Goal: Manage account settings

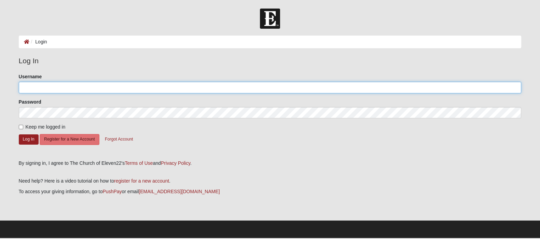
type input "SunnyTeresa"
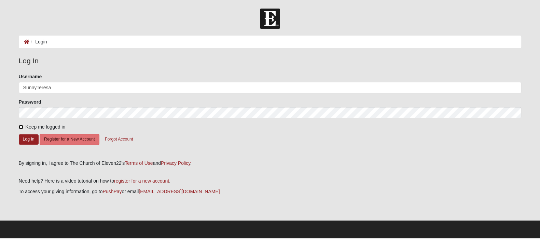
click at [19, 129] on input "Keep me logged in" at bounding box center [21, 127] width 4 height 4
checkbox input "true"
click at [32, 141] on button "Log In" at bounding box center [29, 139] width 20 height 10
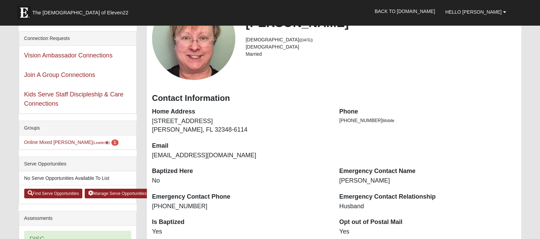
scroll to position [85, 0]
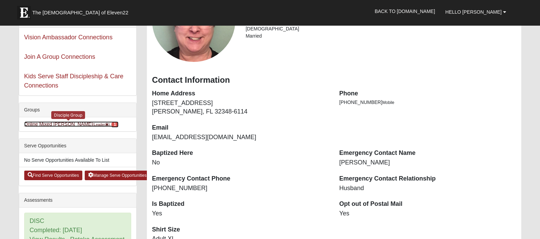
click at [93, 126] on small "(Leader )" at bounding box center [101, 124] width 17 height 4
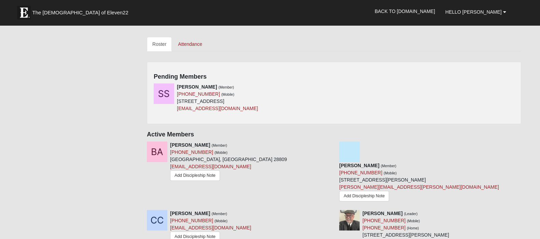
scroll to position [256, 0]
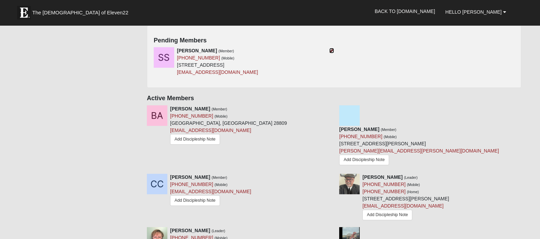
click at [329, 53] on icon at bounding box center [331, 50] width 5 height 5
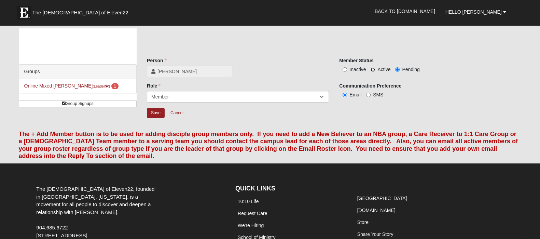
click at [371, 72] on input "Active" at bounding box center [372, 69] width 4 height 4
radio input "true"
click at [152, 118] on input "Save" at bounding box center [156, 113] width 18 height 10
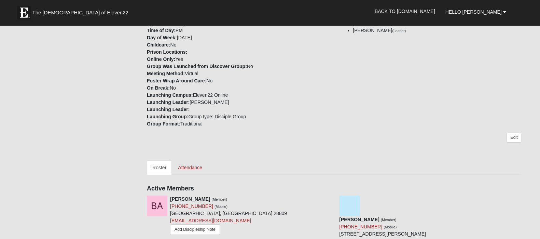
scroll to position [85, 0]
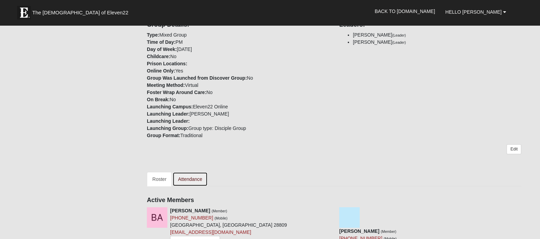
click at [188, 186] on link "Attendance" at bounding box center [189, 179] width 35 height 14
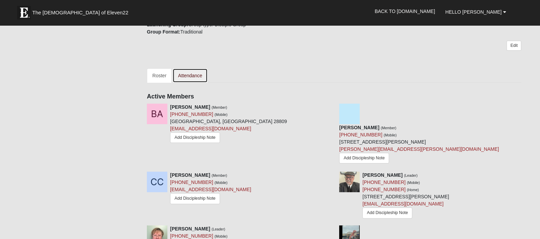
scroll to position [213, 0]
